Goal: Check status

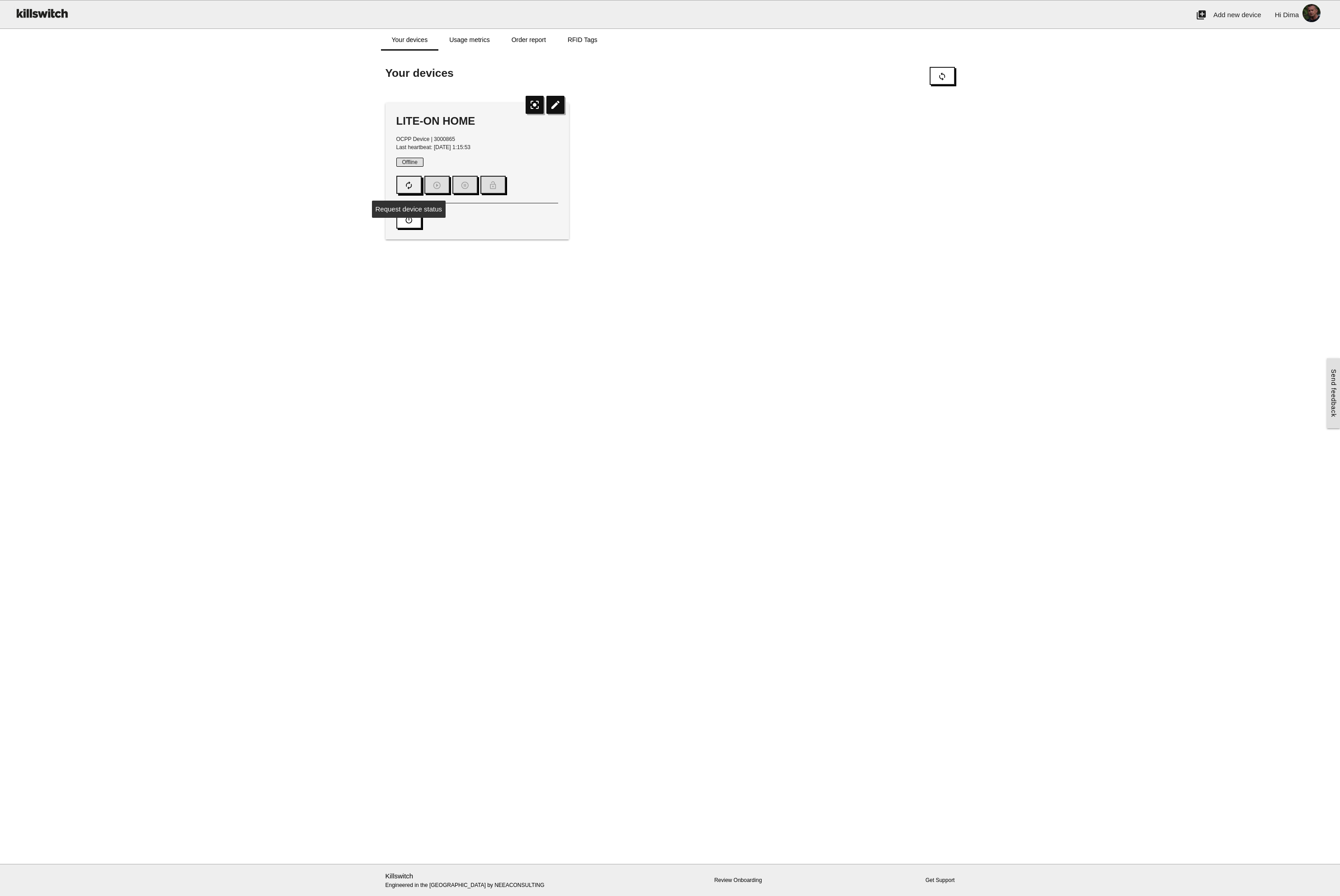
click at [401, 181] on button "autorenew" at bounding box center [409, 185] width 25 height 18
click at [403, 185] on button "autorenew" at bounding box center [409, 185] width 25 height 18
click at [411, 185] on icon "autorenew" at bounding box center [409, 185] width 9 height 17
click at [408, 184] on icon "autorenew" at bounding box center [409, 185] width 9 height 17
click at [414, 184] on button "autorenew" at bounding box center [409, 185] width 25 height 18
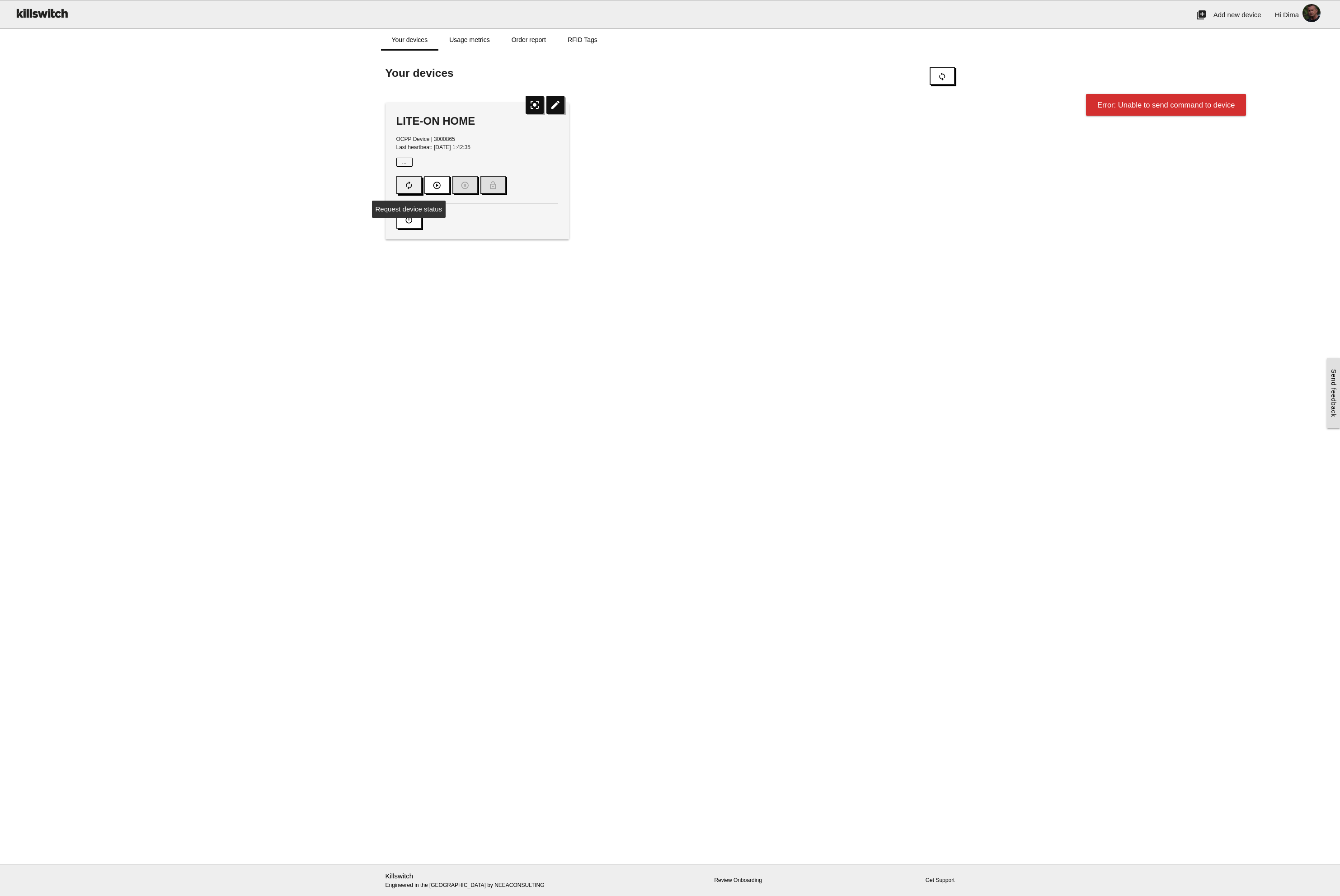
click at [405, 192] on icon "autorenew" at bounding box center [409, 185] width 9 height 17
click at [941, 75] on icon "sync" at bounding box center [942, 76] width 9 height 17
click at [406, 187] on icon "autorenew" at bounding box center [409, 185] width 9 height 17
click at [414, 183] on button "autorenew" at bounding box center [409, 185] width 25 height 18
click at [523, 42] on link "Order report" at bounding box center [529, 40] width 56 height 22
